Goal: Transaction & Acquisition: Purchase product/service

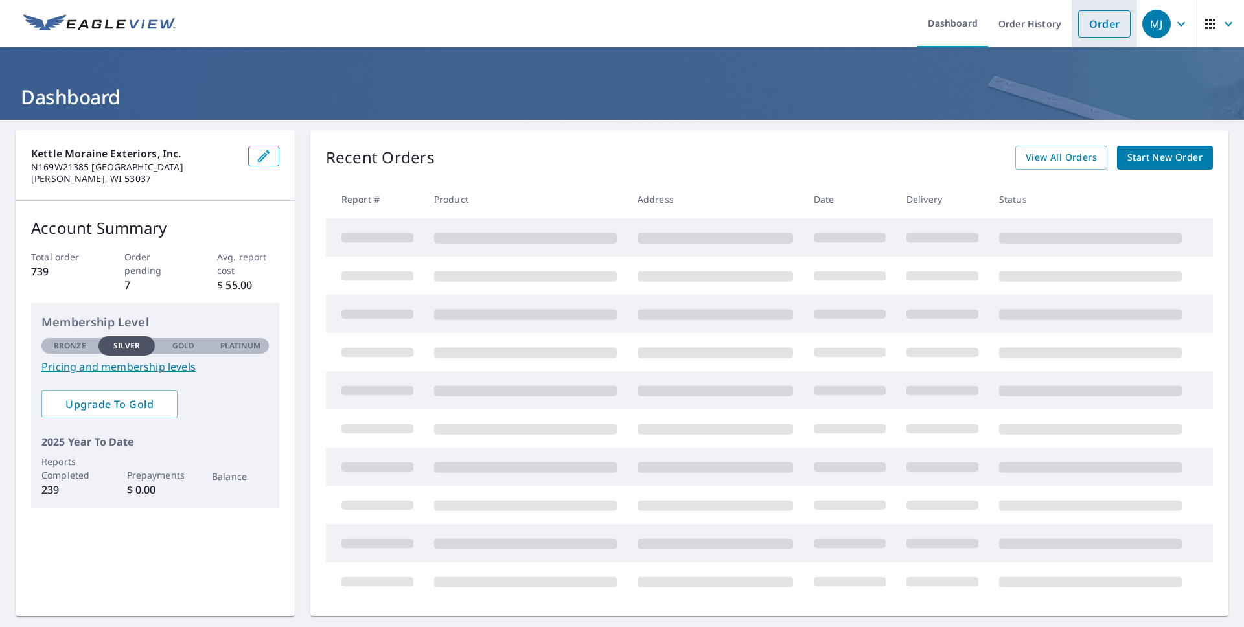
click at [1097, 27] on link "Order" at bounding box center [1104, 23] width 52 height 27
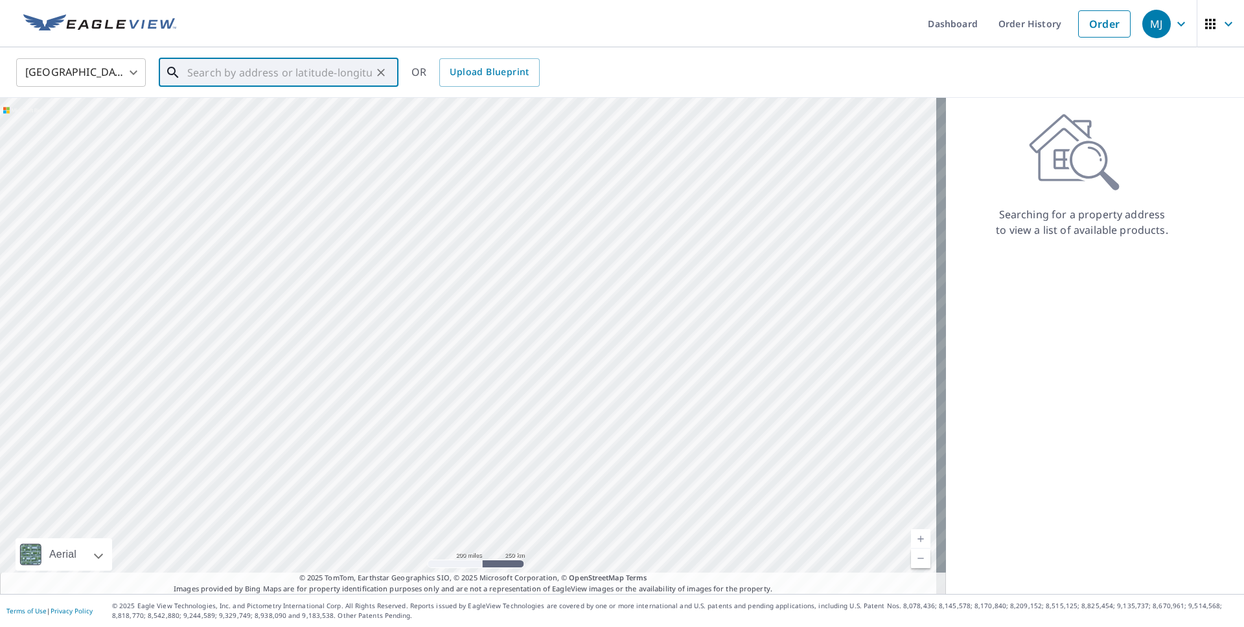
click at [236, 81] on input "text" at bounding box center [279, 72] width 185 height 36
type input "3"
click at [238, 106] on span "[STREET_ADDRESS]" at bounding box center [286, 110] width 203 height 16
type input "[STREET_ADDRESS]"
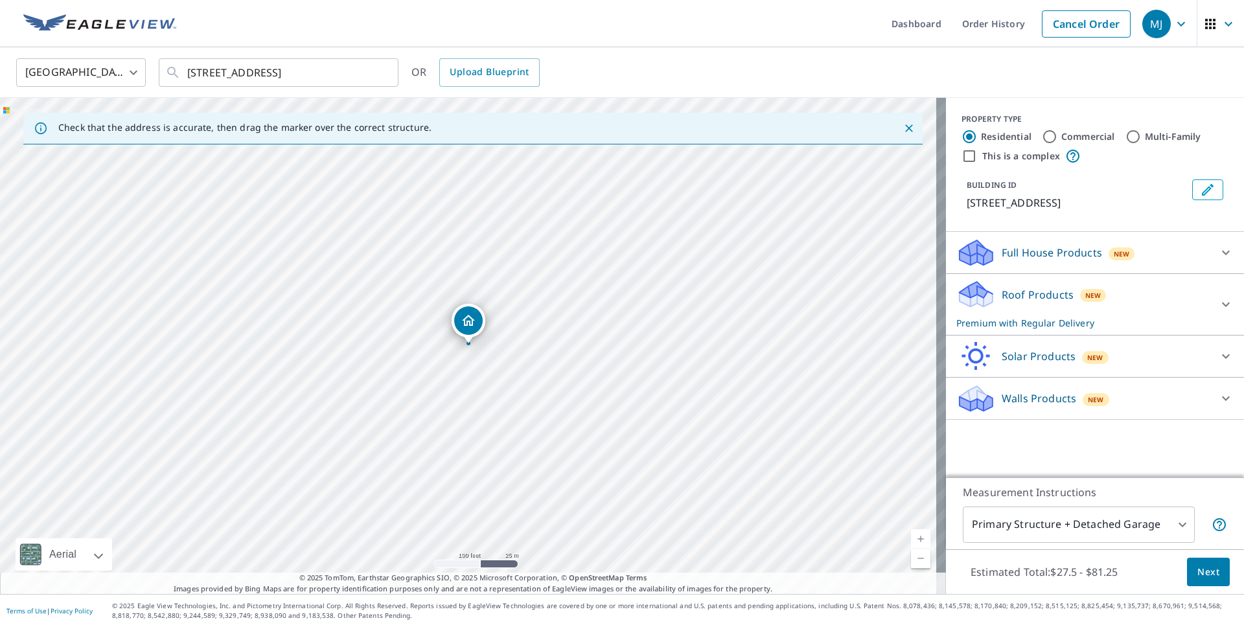
click at [1149, 525] on body "MJ MJ Dashboard Order History Cancel Order MJ [GEOGRAPHIC_DATA] [GEOGRAPHIC_DAT…" at bounding box center [622, 313] width 1244 height 627
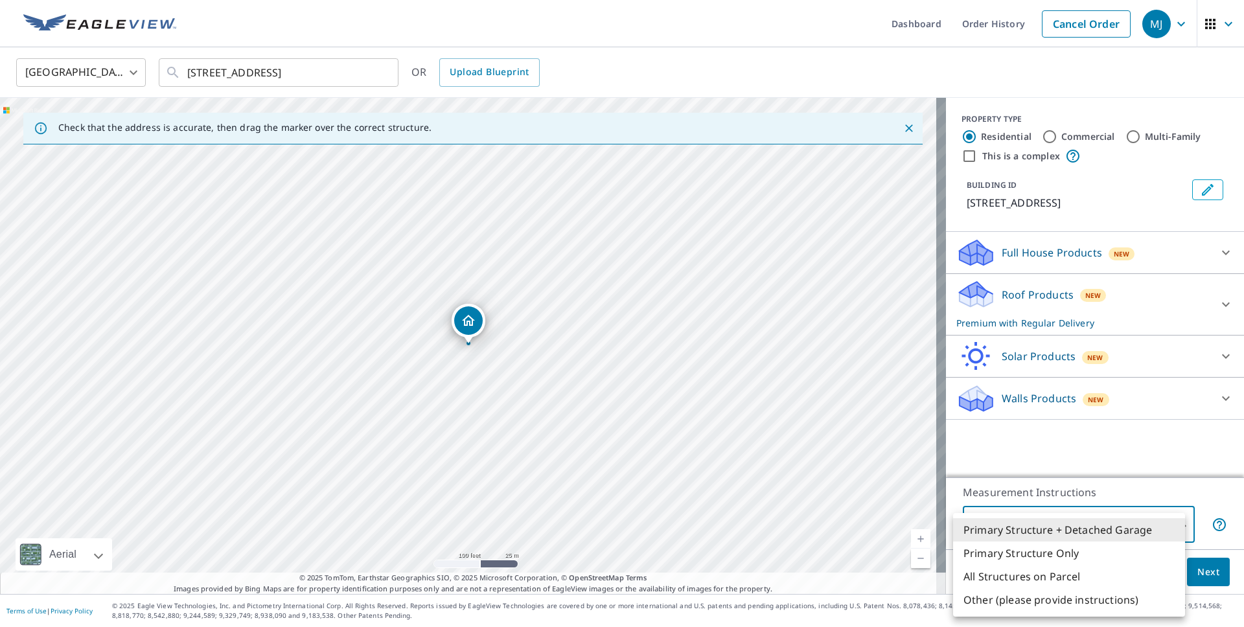
click at [987, 548] on li "Primary Structure Only" at bounding box center [1069, 553] width 232 height 23
type input "2"
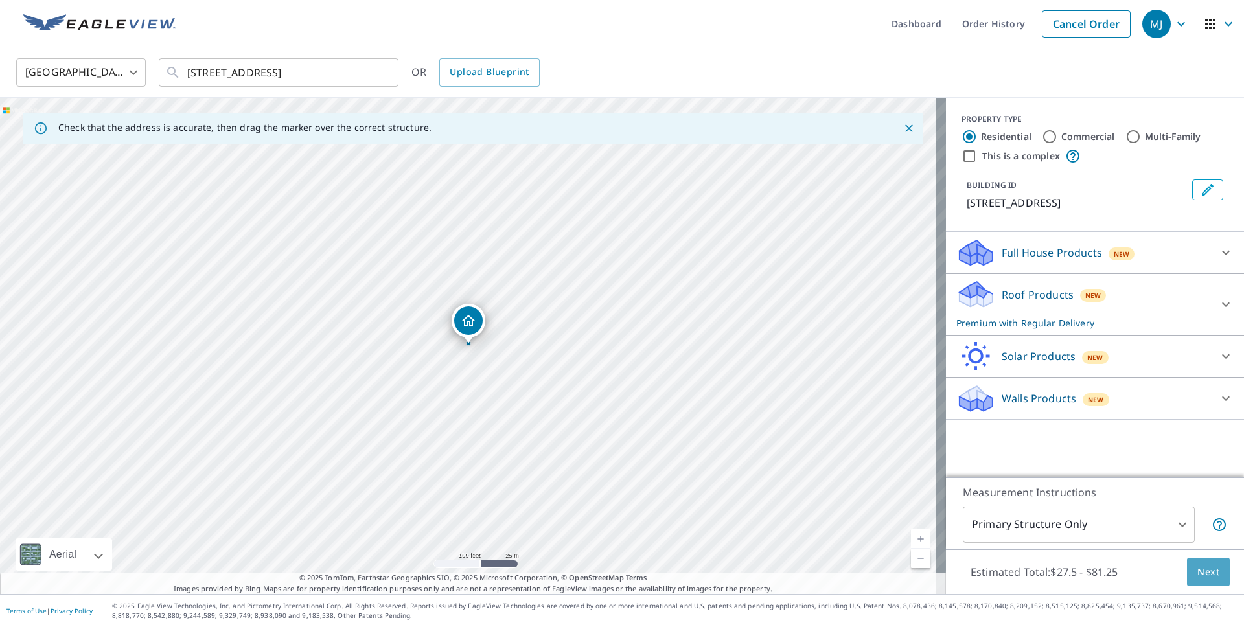
click at [1199, 569] on span "Next" at bounding box center [1208, 572] width 22 height 16
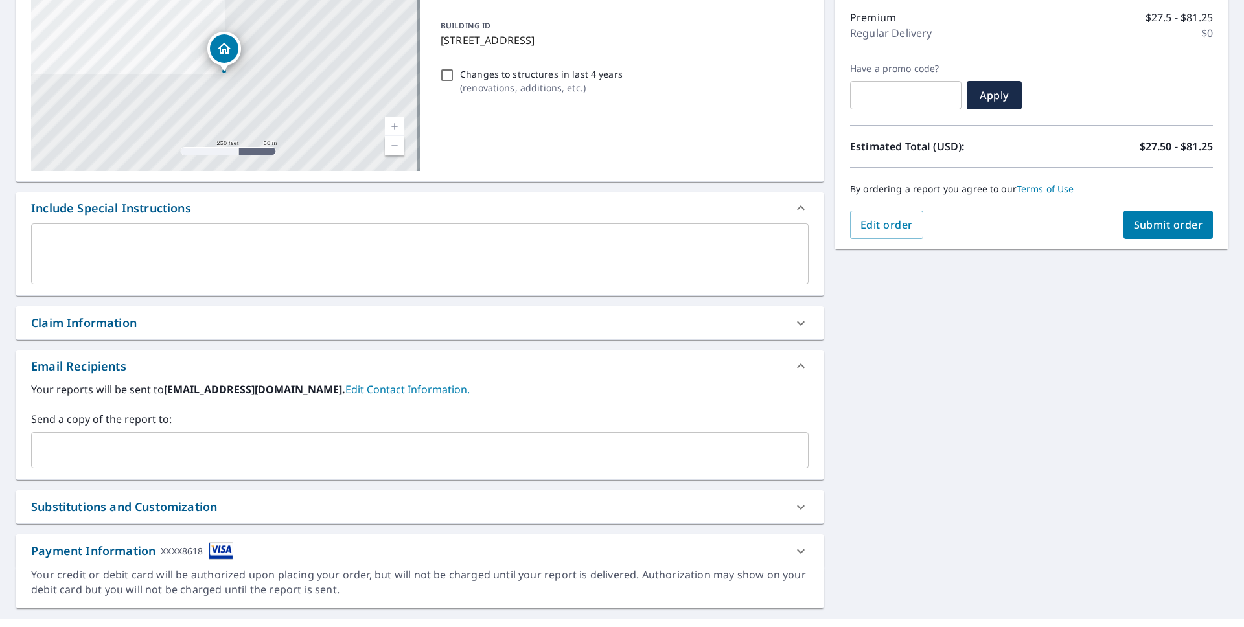
scroll to position [189, 0]
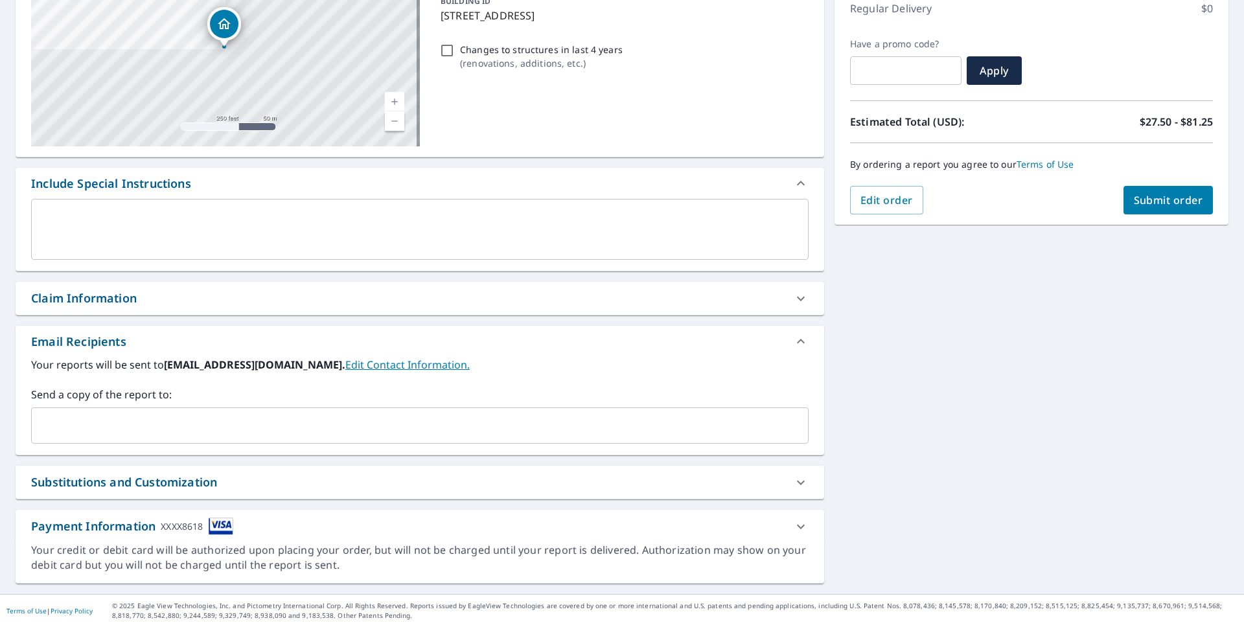
click at [97, 420] on input "text" at bounding box center [410, 425] width 746 height 25
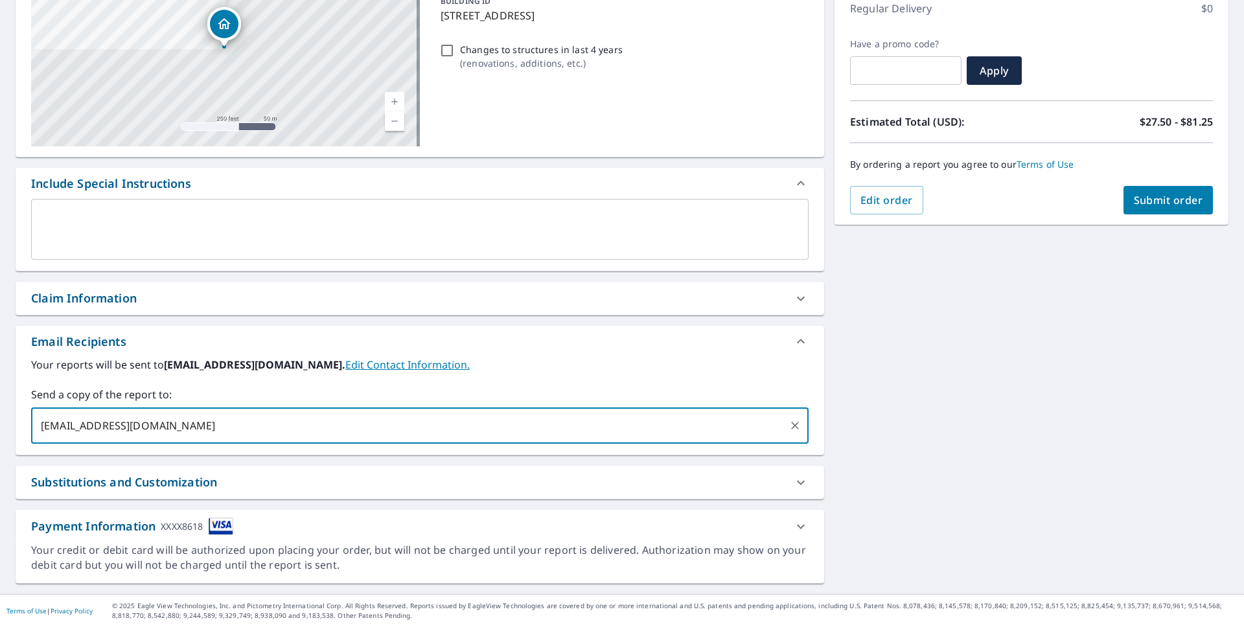
type input "[EMAIL_ADDRESS][DOMAIN_NAME]"
click at [670, 343] on div "Email Recipients" at bounding box center [408, 341] width 754 height 17
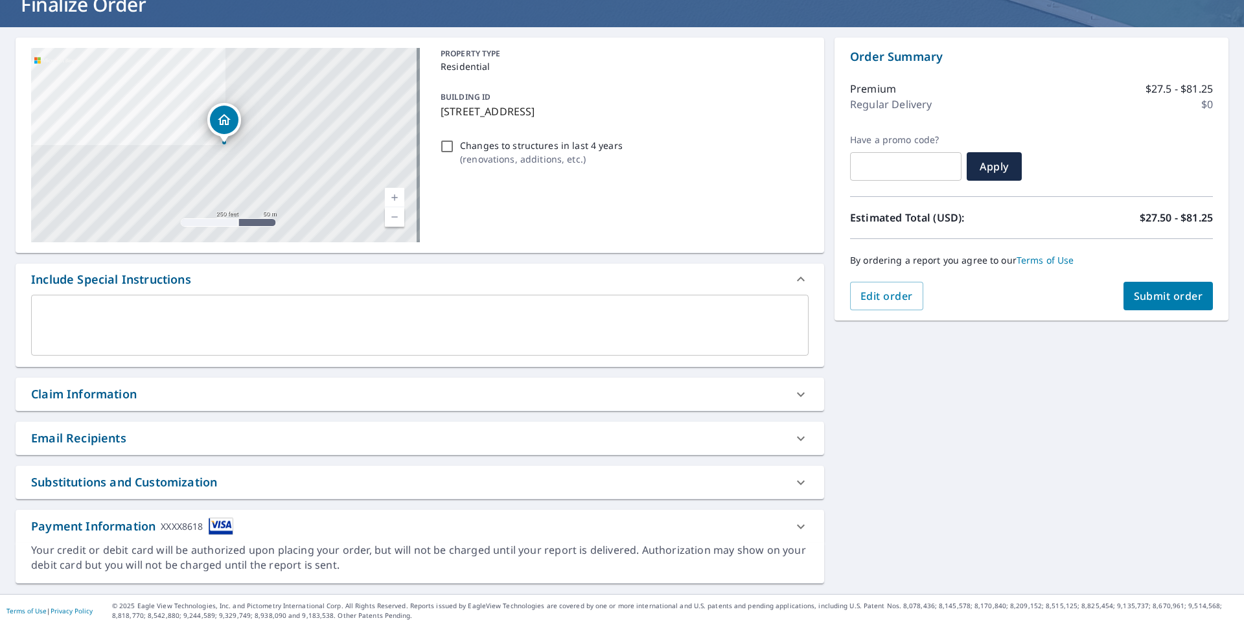
click at [680, 437] on div "Email Recipients" at bounding box center [408, 438] width 754 height 17
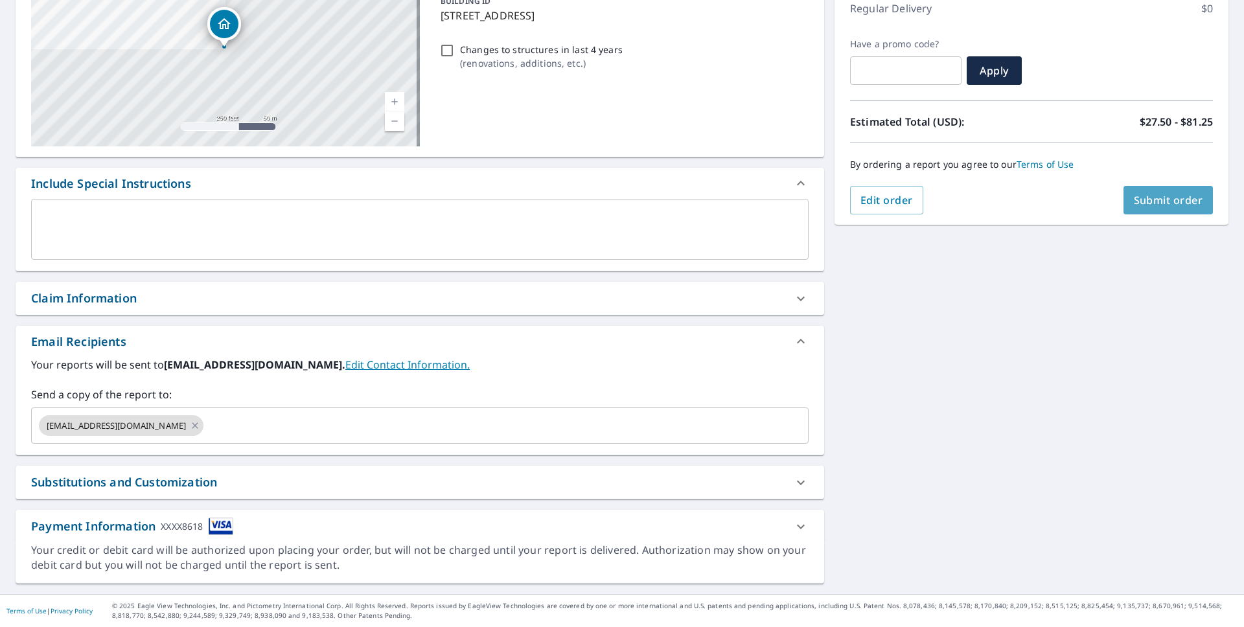
click at [1182, 206] on span "Submit order" at bounding box center [1168, 200] width 69 height 14
checkbox input "true"
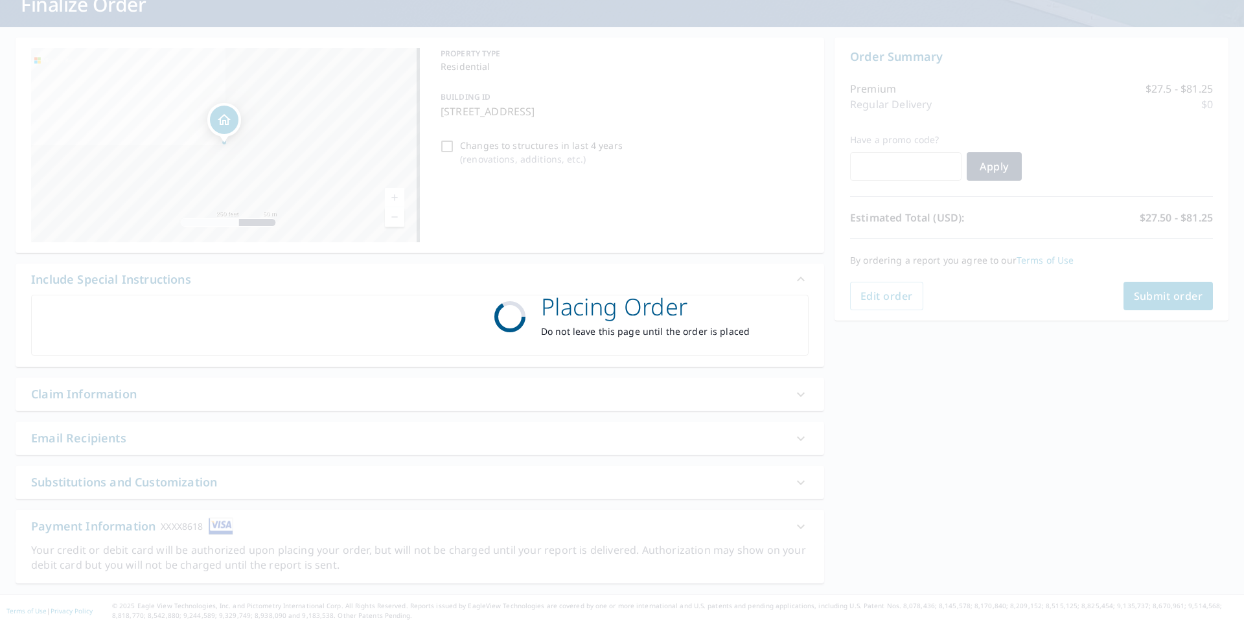
scroll to position [93, 0]
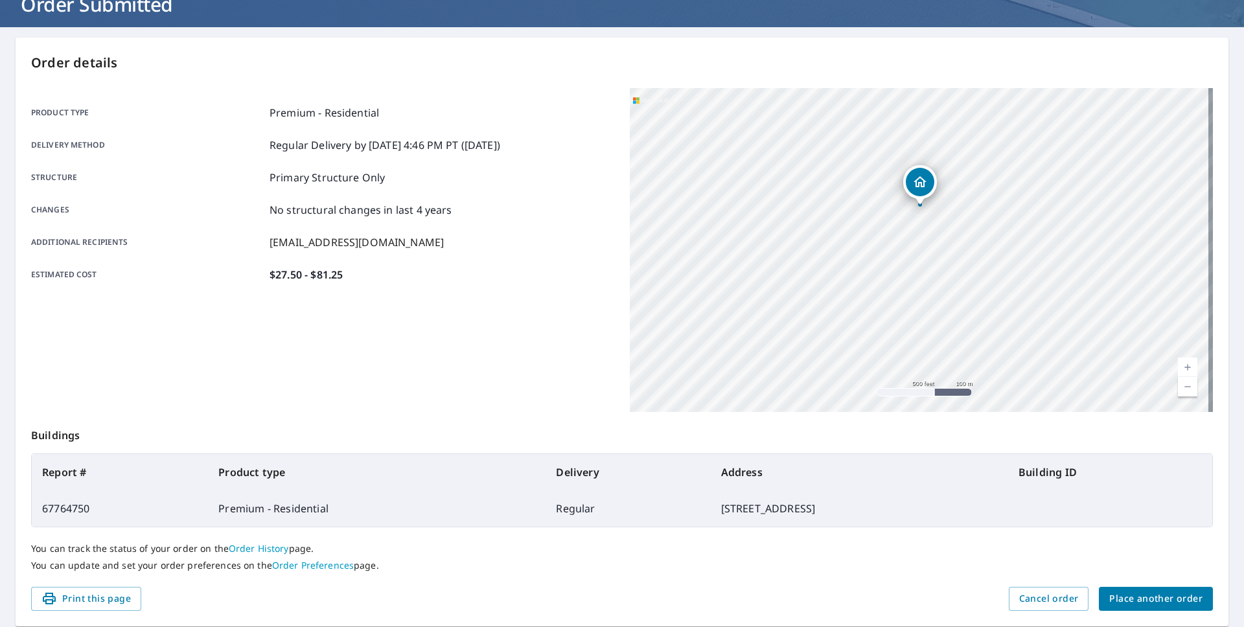
click at [487, 268] on div "Estimated cost $27.50 - $81.25" at bounding box center [322, 275] width 583 height 16
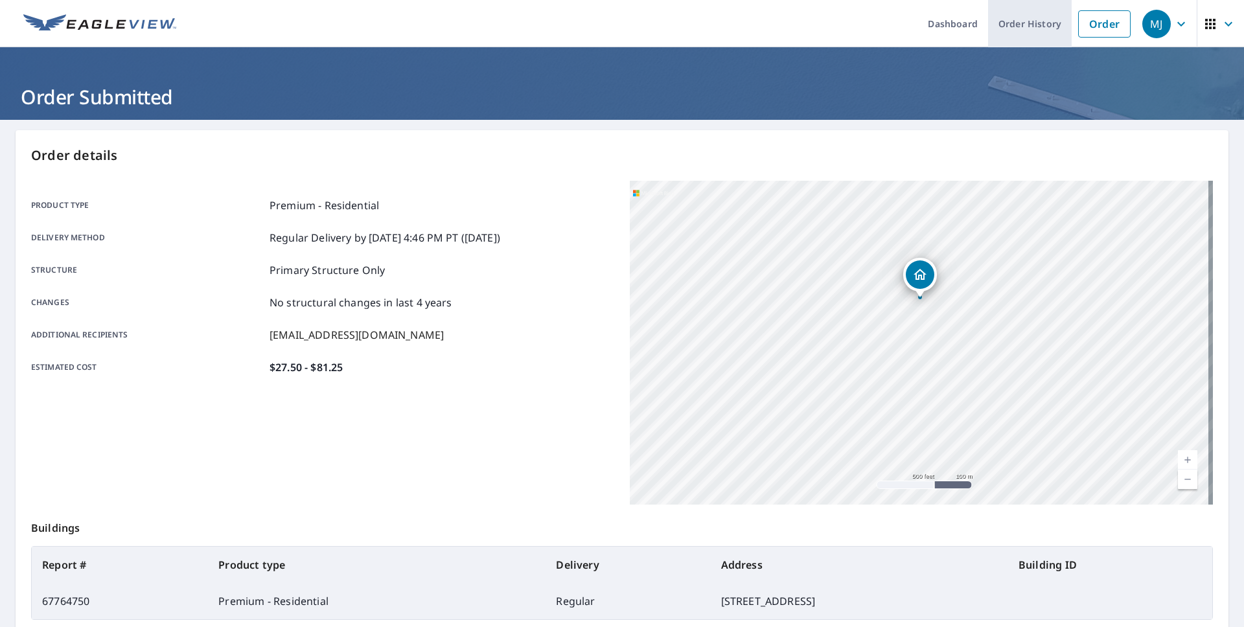
click at [1033, 30] on link "Order History" at bounding box center [1030, 23] width 84 height 47
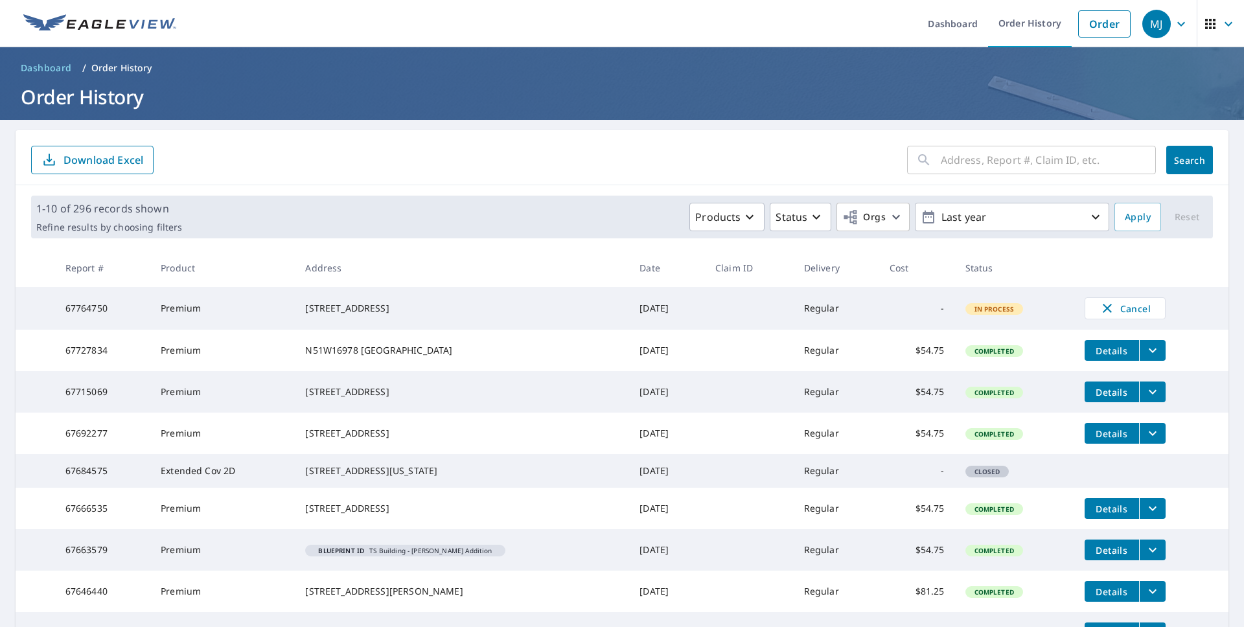
click at [799, 311] on td "Regular" at bounding box center [837, 308] width 86 height 43
drag, startPoint x: 785, startPoint y: 309, endPoint x: 832, endPoint y: 311, distance: 47.3
click at [832, 311] on td "Regular" at bounding box center [837, 308] width 86 height 43
